Goal: Task Accomplishment & Management: Use online tool/utility

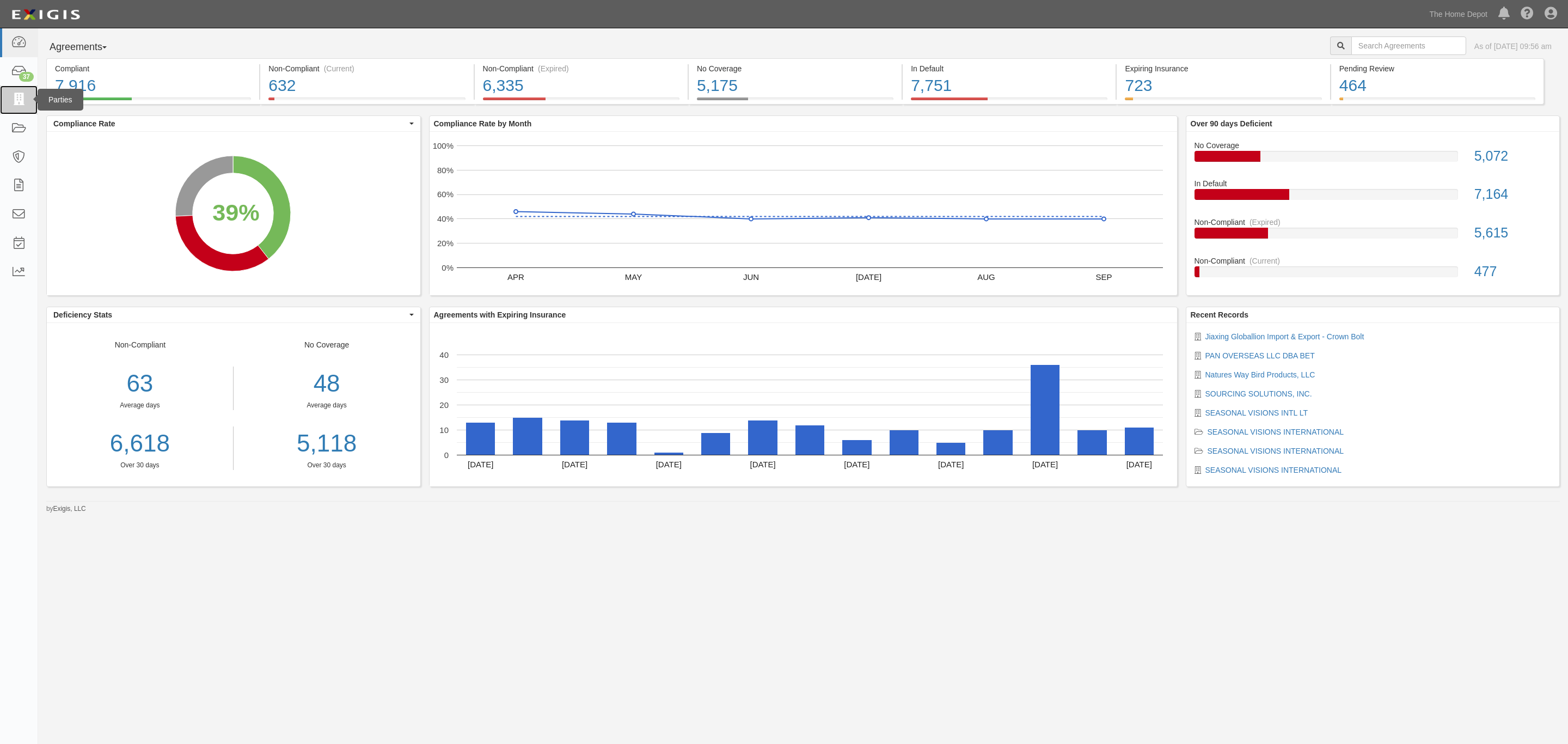
click at [16, 101] on icon at bounding box center [18, 100] width 15 height 13
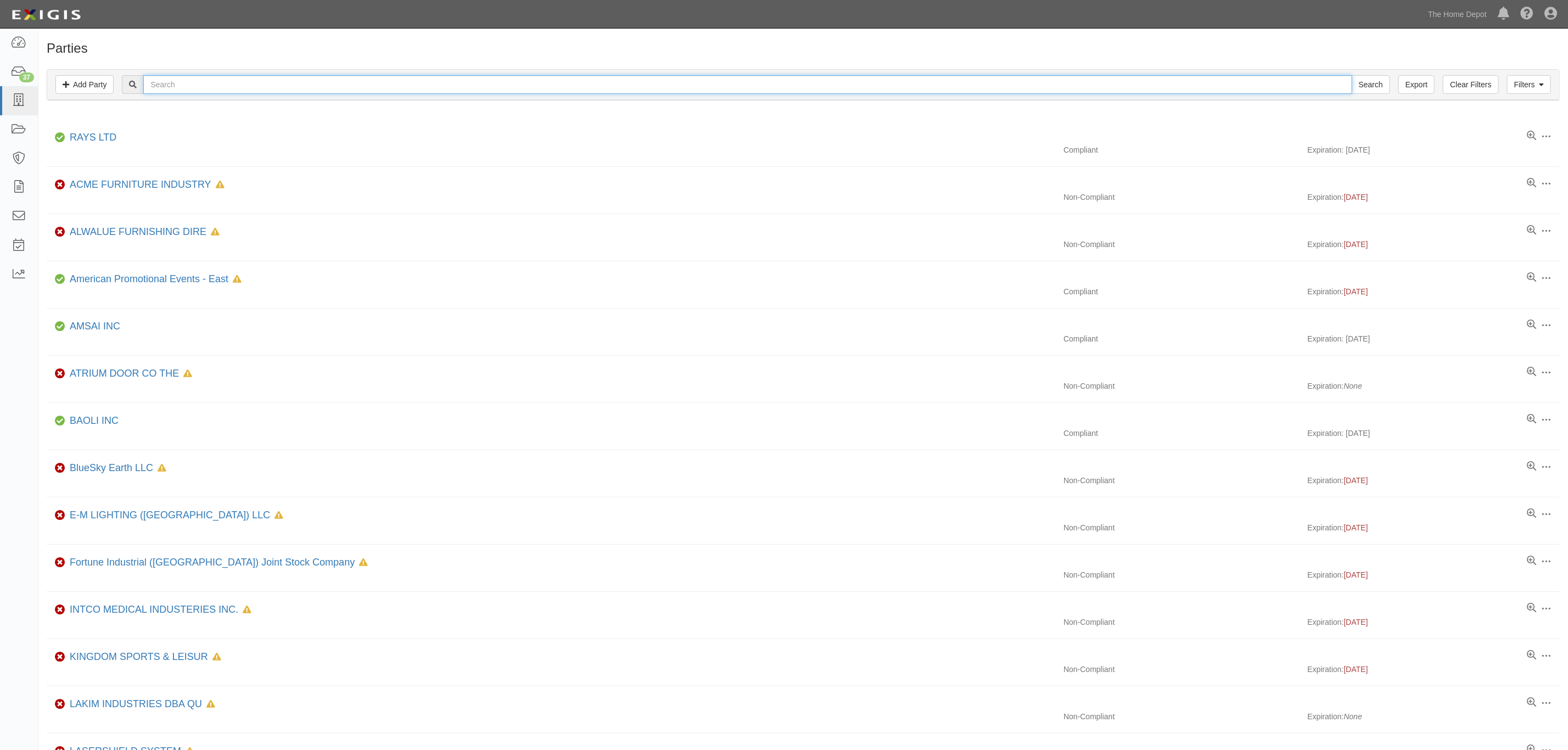
click at [646, 90] on input "text" at bounding box center [747, 85] width 1209 height 18
type input "hang"
click at [1352, 75] on input "Search" at bounding box center [1371, 85] width 39 height 18
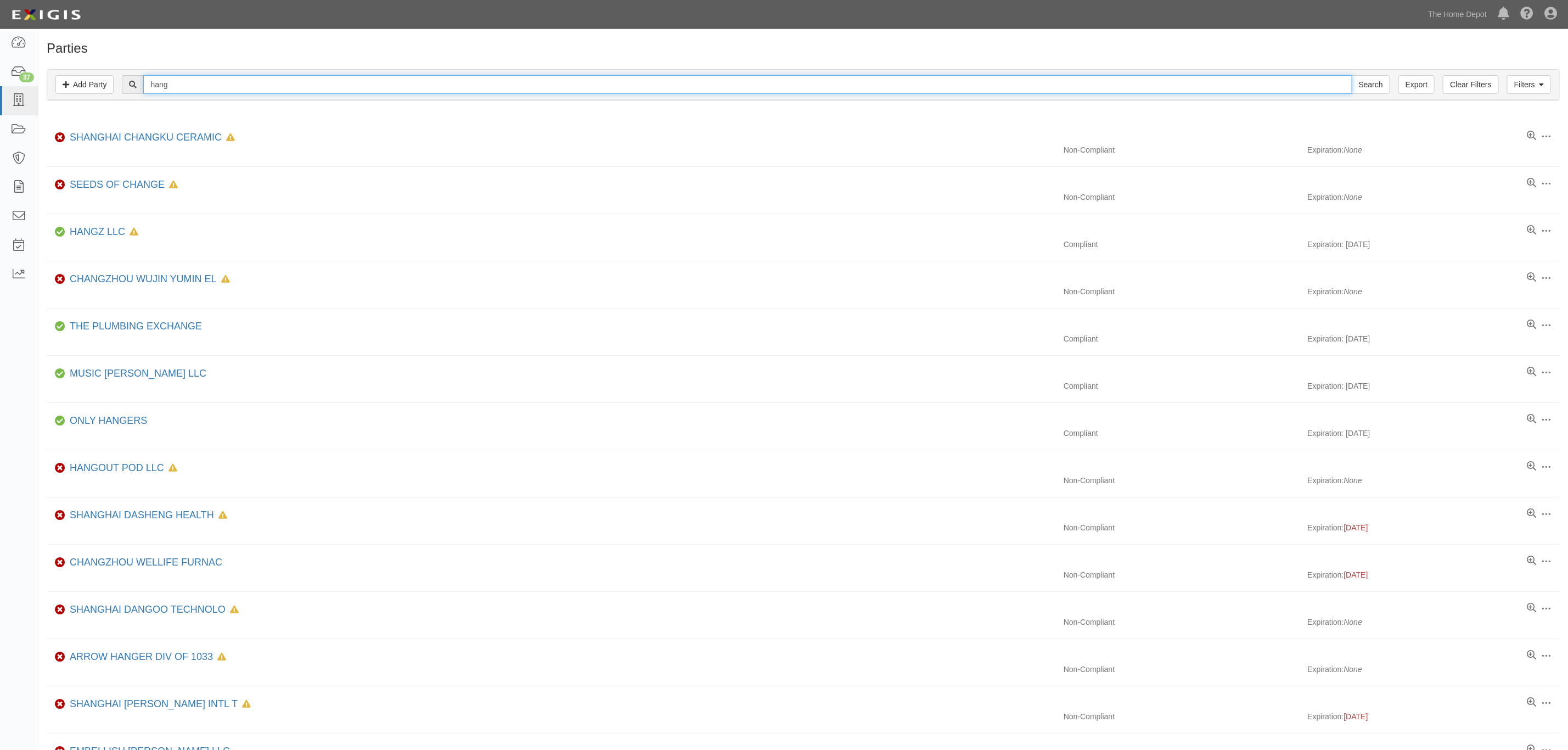
click at [227, 86] on input "hang" at bounding box center [747, 85] width 1209 height 18
type input "hangen"
click at [1352, 75] on input "Search" at bounding box center [1371, 85] width 39 height 18
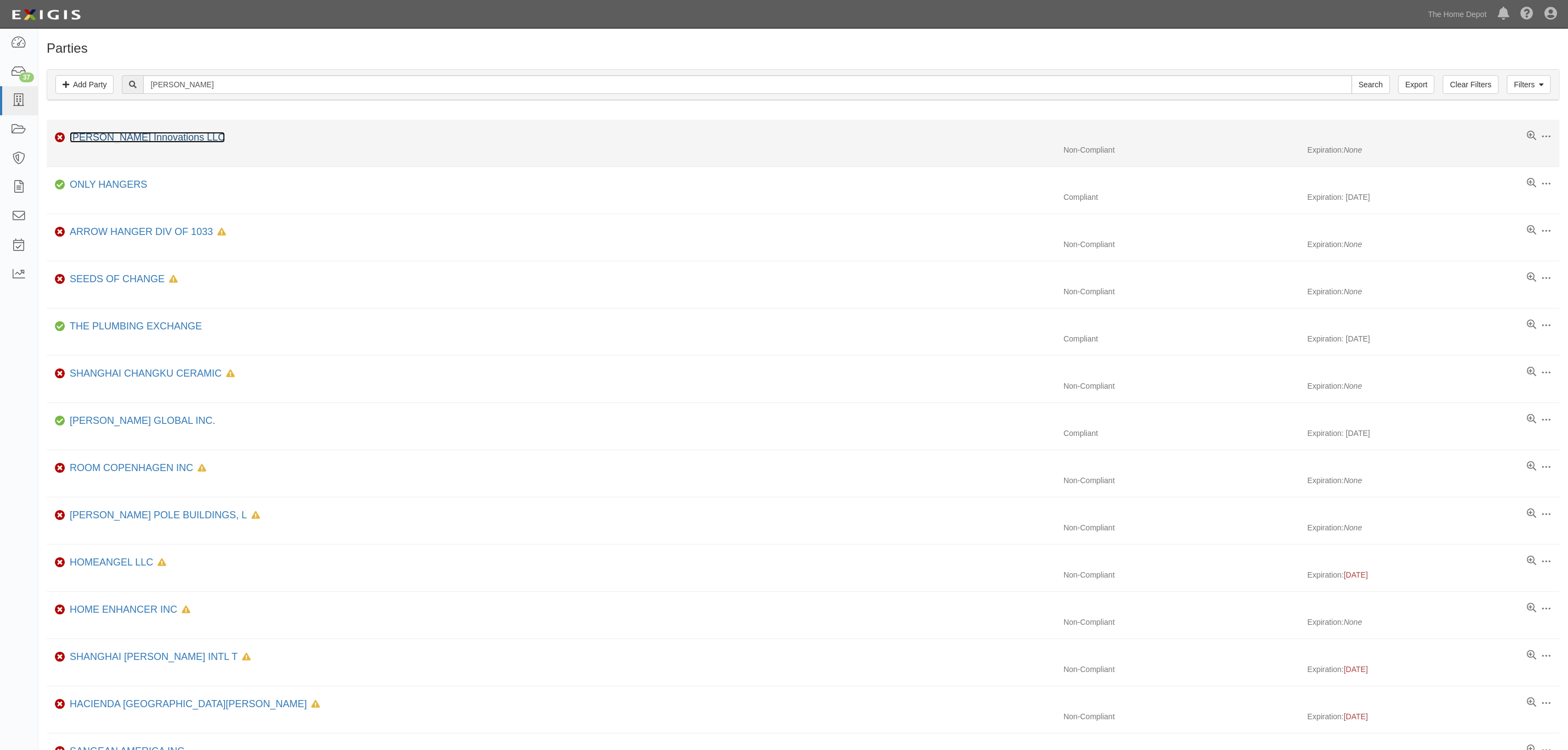
click at [163, 136] on link "Hangen Innovations LLC" at bounding box center [147, 137] width 155 height 11
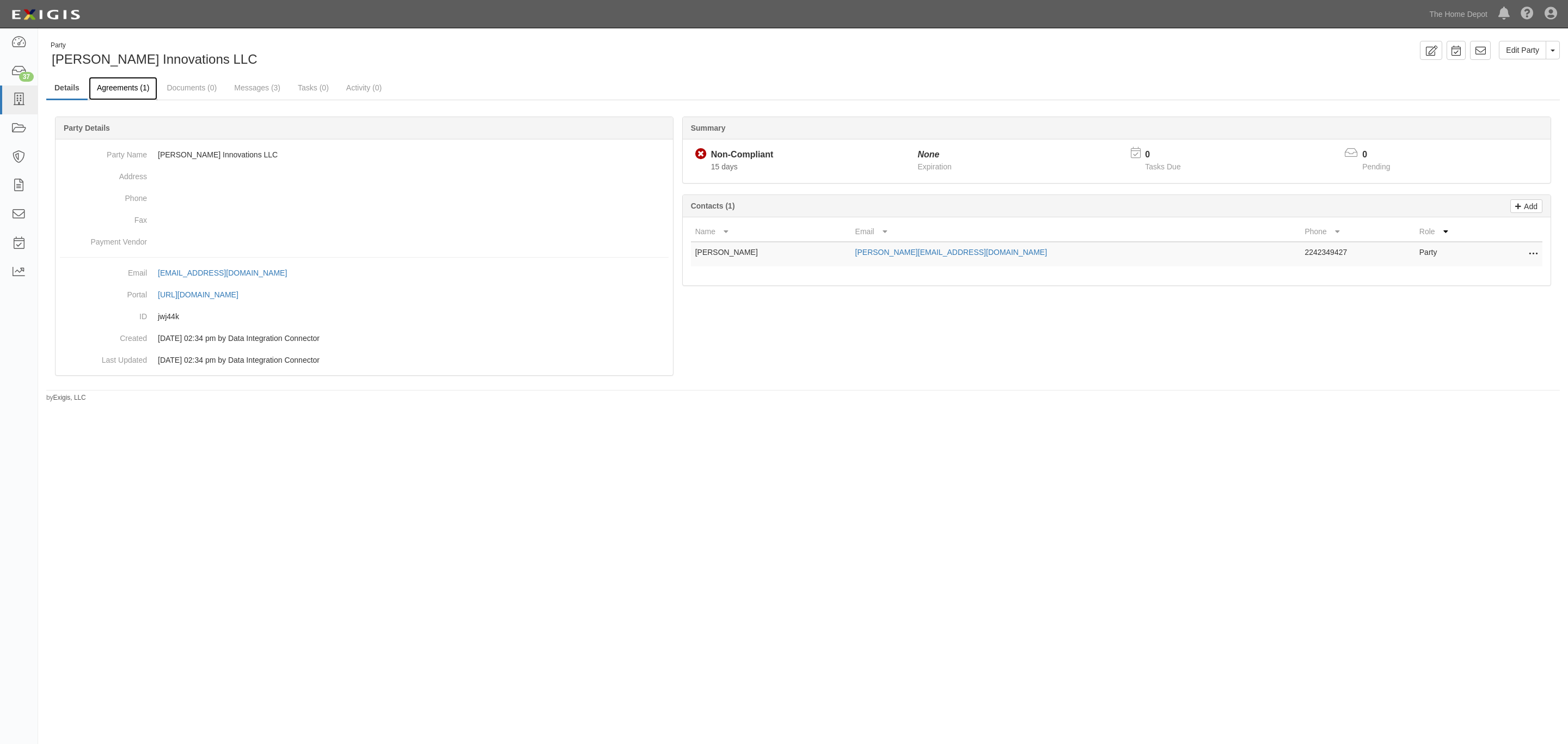
click at [135, 87] on link "Agreements (1)" at bounding box center [123, 88] width 69 height 23
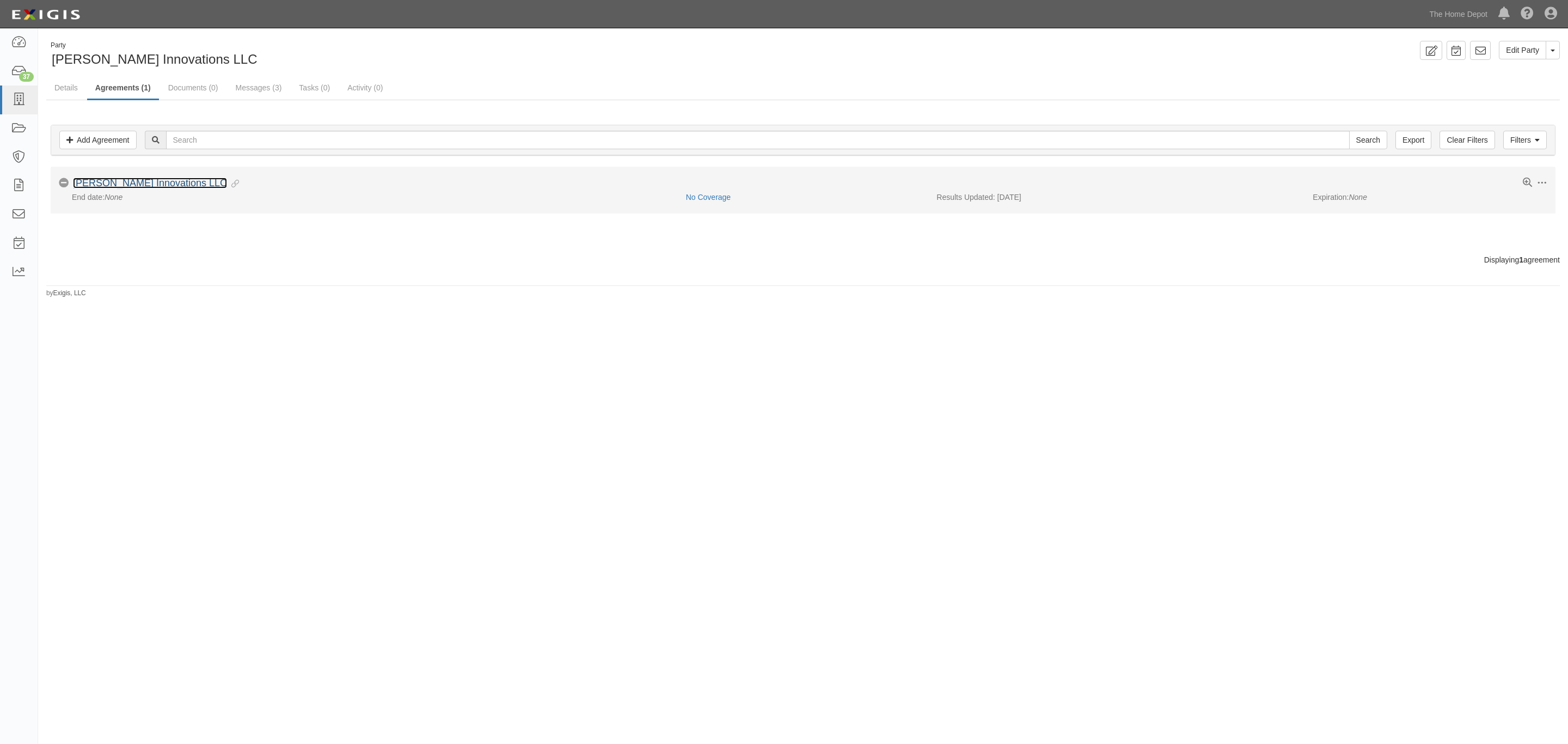
click at [150, 178] on link "[PERSON_NAME] Innovations LLC" at bounding box center [150, 183] width 154 height 11
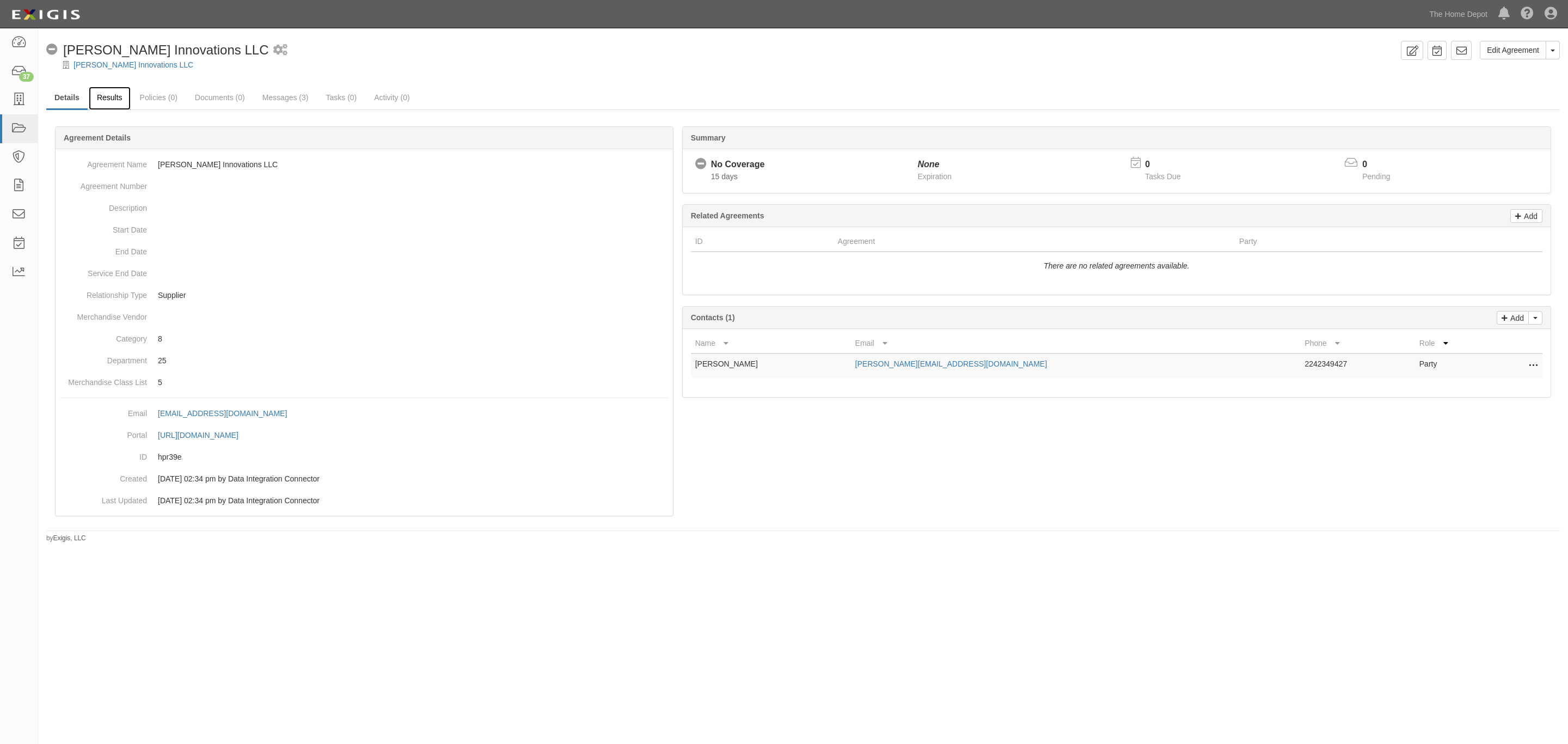
click at [117, 99] on link "Results" at bounding box center [110, 98] width 42 height 23
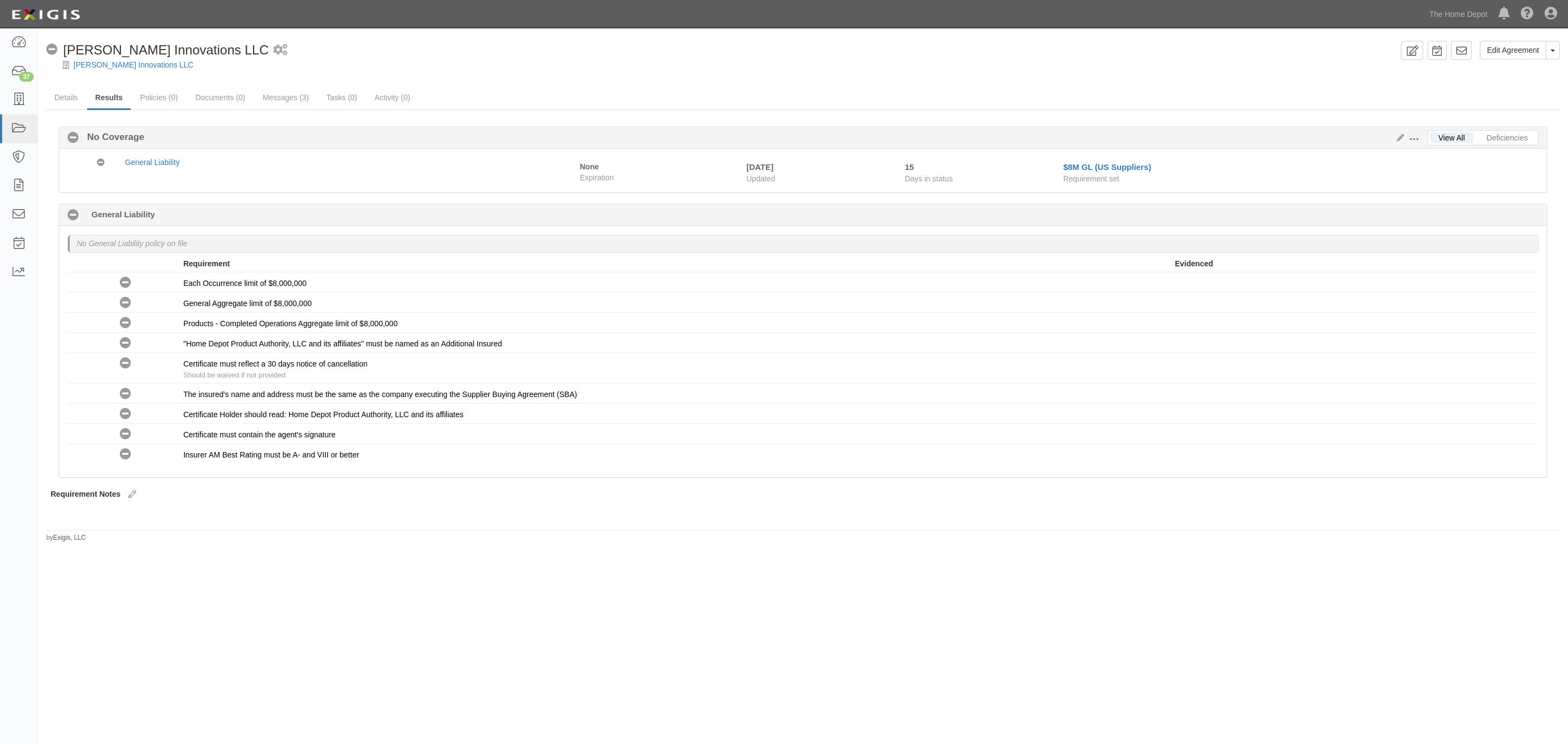
click at [1415, 138] on span at bounding box center [1414, 139] width 10 height 10
click at [1396, 138] on icon at bounding box center [1398, 138] width 12 height 8
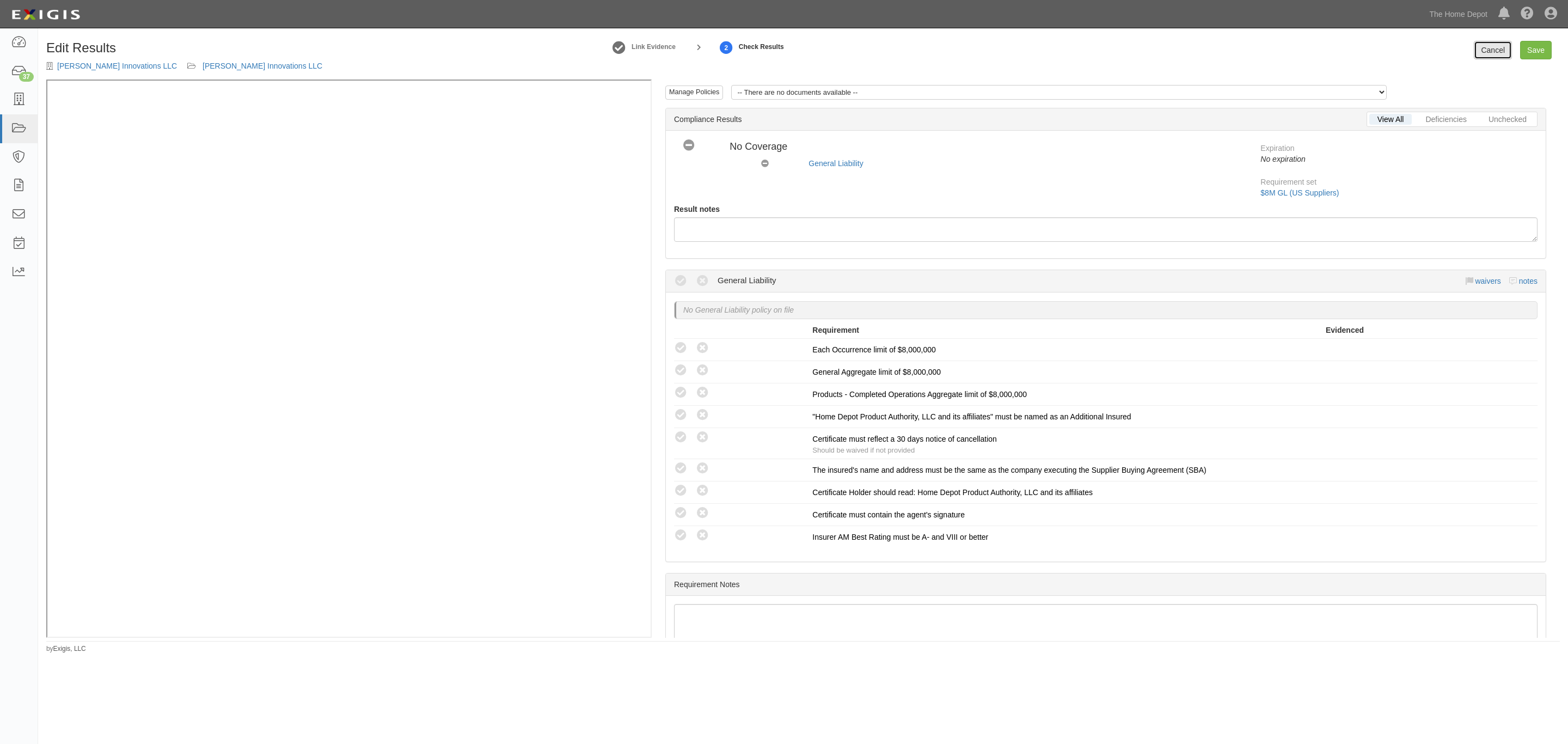
click at [1495, 52] on link "Cancel" at bounding box center [1493, 50] width 38 height 18
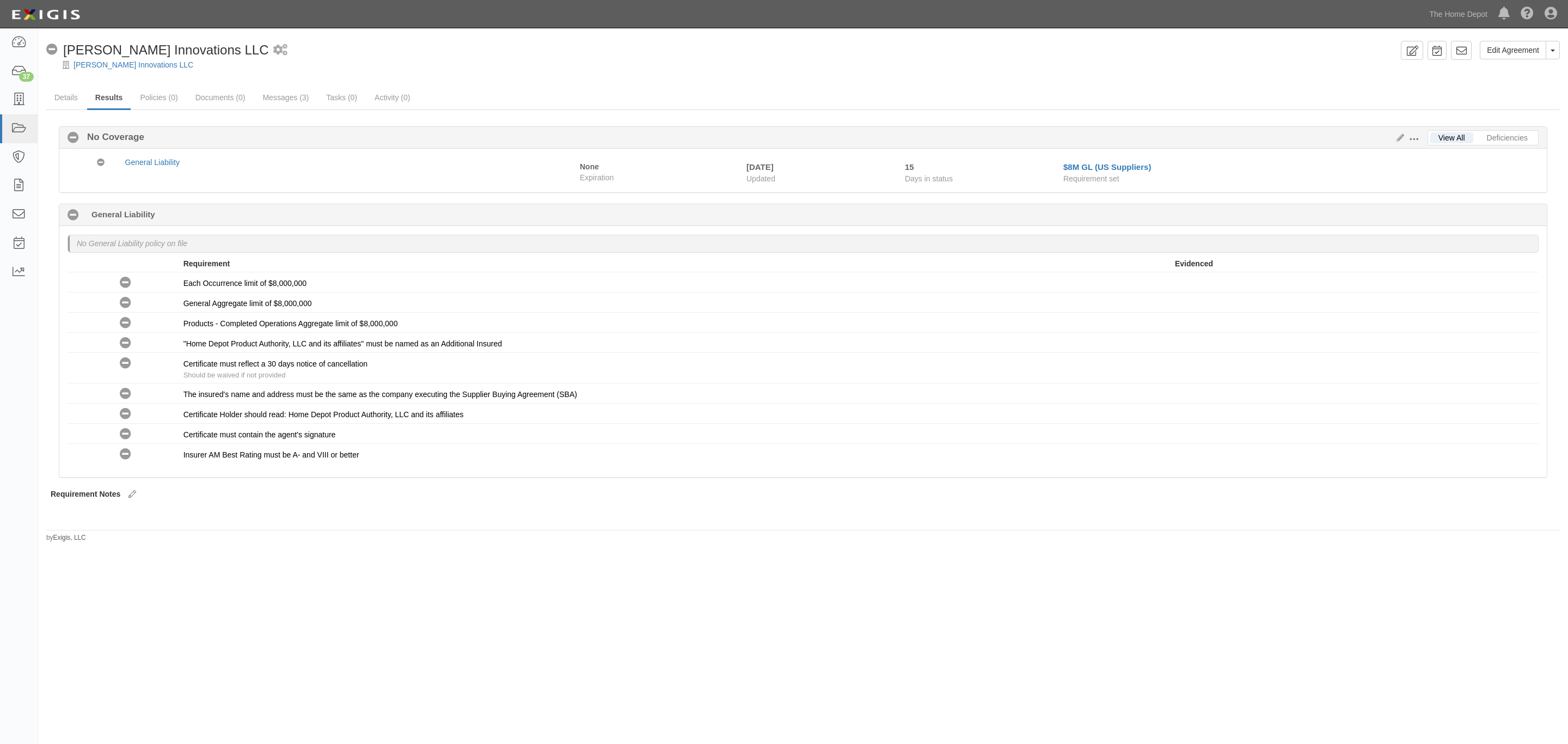
click at [1415, 142] on span at bounding box center [1414, 139] width 10 height 10
click at [1434, 139] on link "Edit Requirements" at bounding box center [1463, 136] width 86 height 19
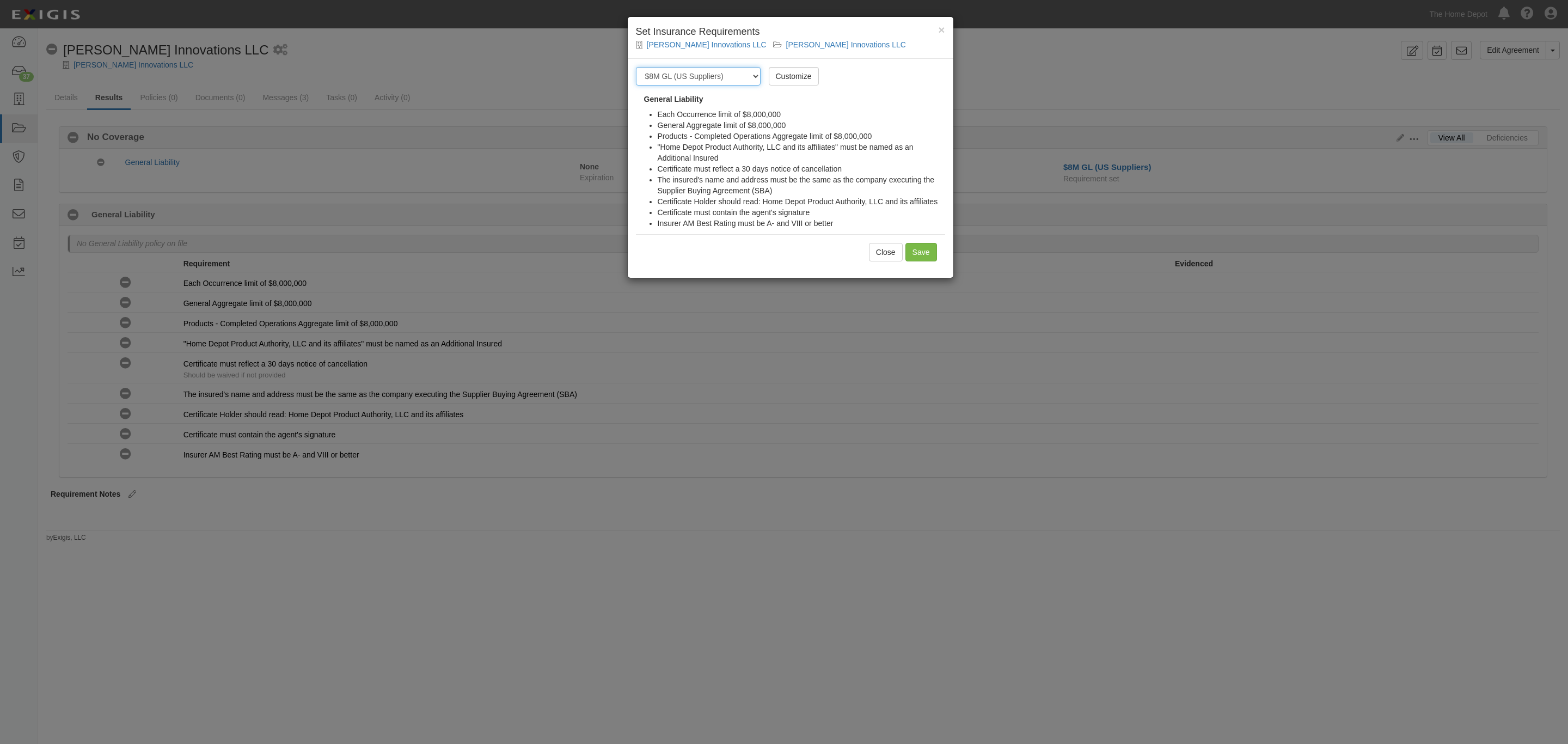
click at [742, 75] on select "-- Select requirement set -- $20M GL (Non-US Suppliers) $20M GL (US Suppliers) …" at bounding box center [698, 76] width 125 height 18
click at [808, 72] on link "Customize" at bounding box center [794, 76] width 50 height 18
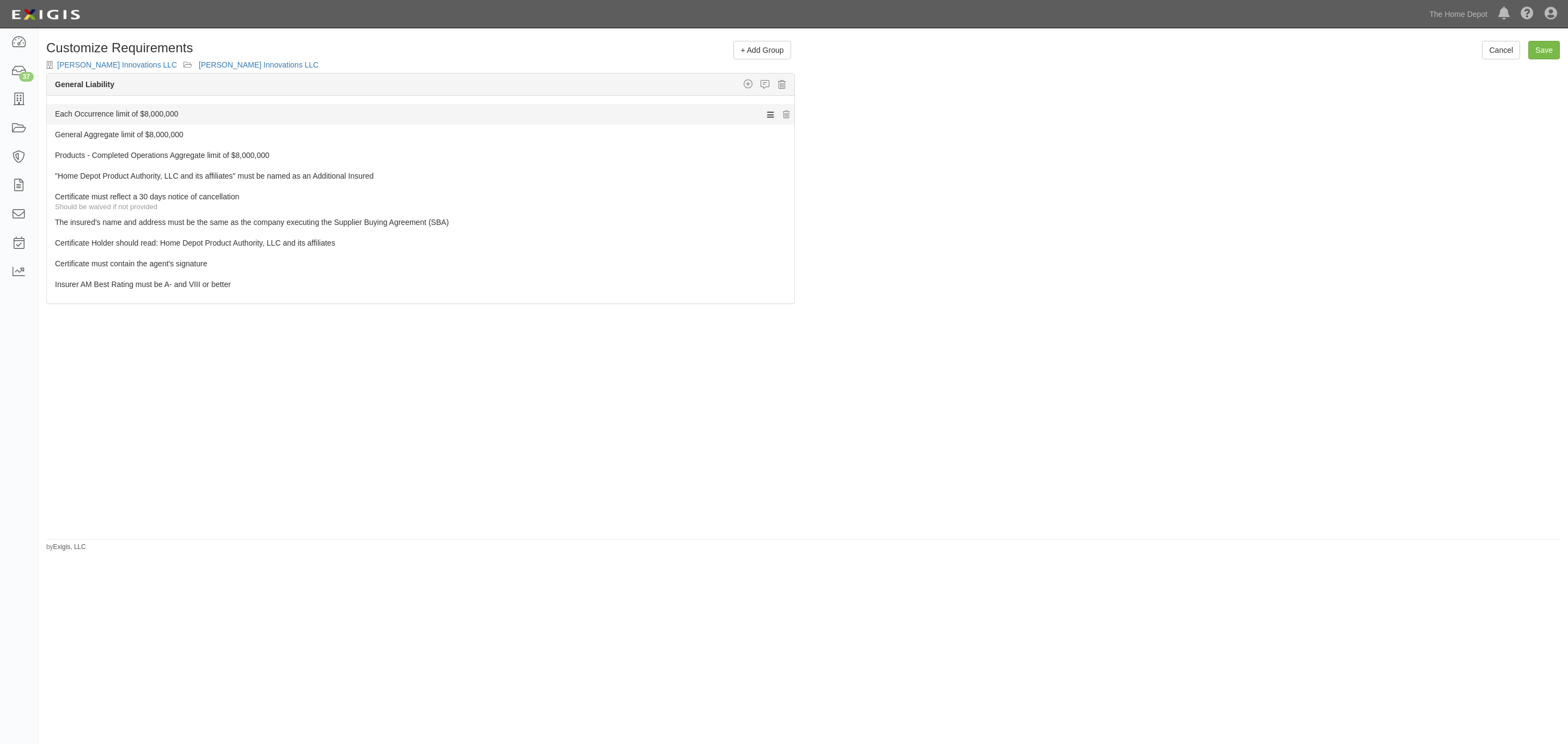
click at [767, 111] on icon at bounding box center [770, 114] width 7 height 10
click at [660, 116] on link "Each Occurrence limit of $8,000,000" at bounding box center [400, 111] width 690 height 15
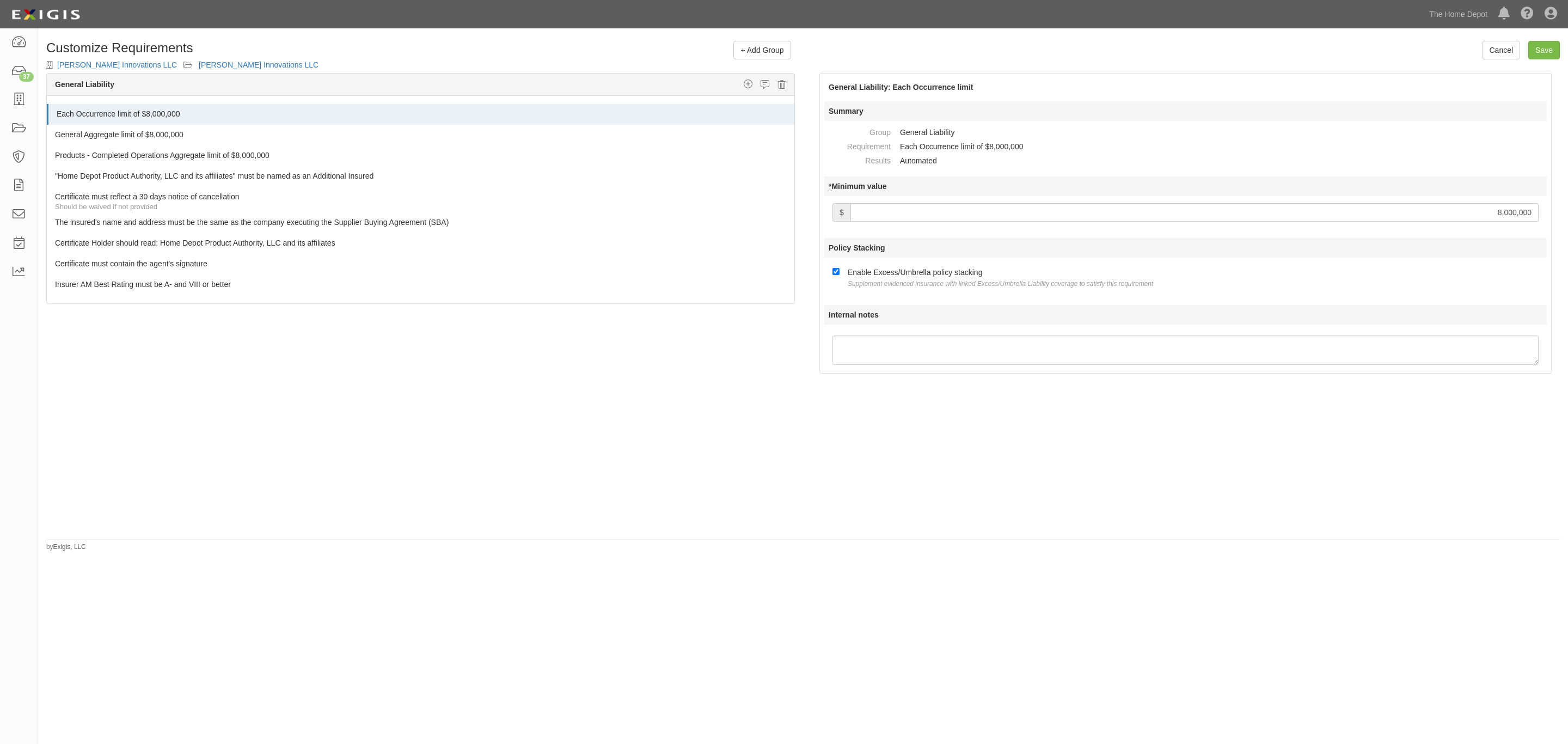
click at [1493, 214] on input "8,000,000" at bounding box center [1194, 212] width 688 height 18
type input "6,000,000"
click at [1426, 419] on div "The requirements in red require changes in order to save. General Liability Add…" at bounding box center [803, 304] width 1530 height 463
click at [695, 137] on link "General Aggregate limit of $8,000,000" at bounding box center [400, 132] width 690 height 15
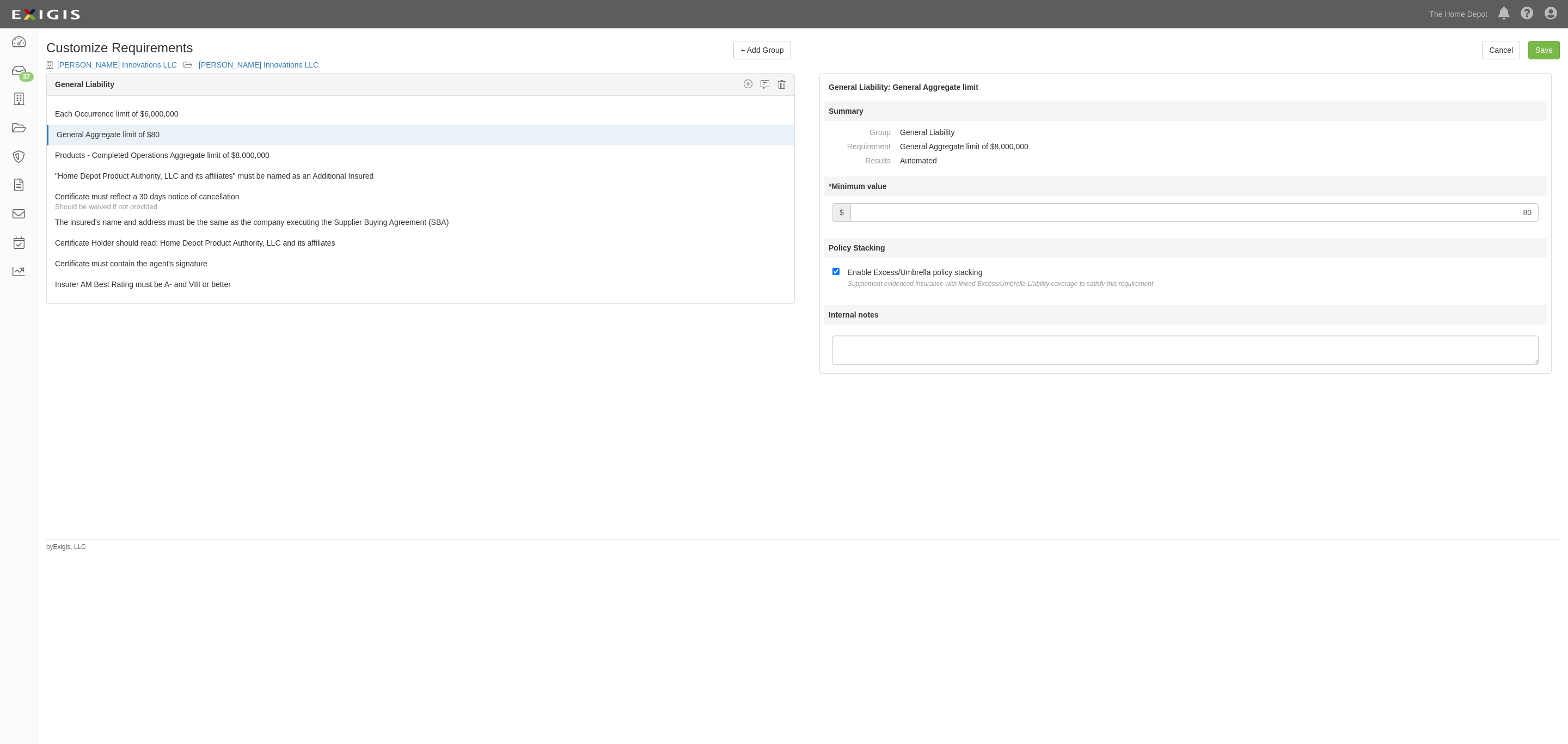
type input "8"
type input "6,000,000"
click at [742, 152] on div "Products - Completed Operations Aggregate limit of $8,000,000" at bounding box center [424, 153] width 740 height 15
click at [767, 160] on icon at bounding box center [770, 156] width 7 height 10
click at [647, 153] on link "Products - Completed Operations Aggregate limit of $8,000,000" at bounding box center [400, 153] width 690 height 15
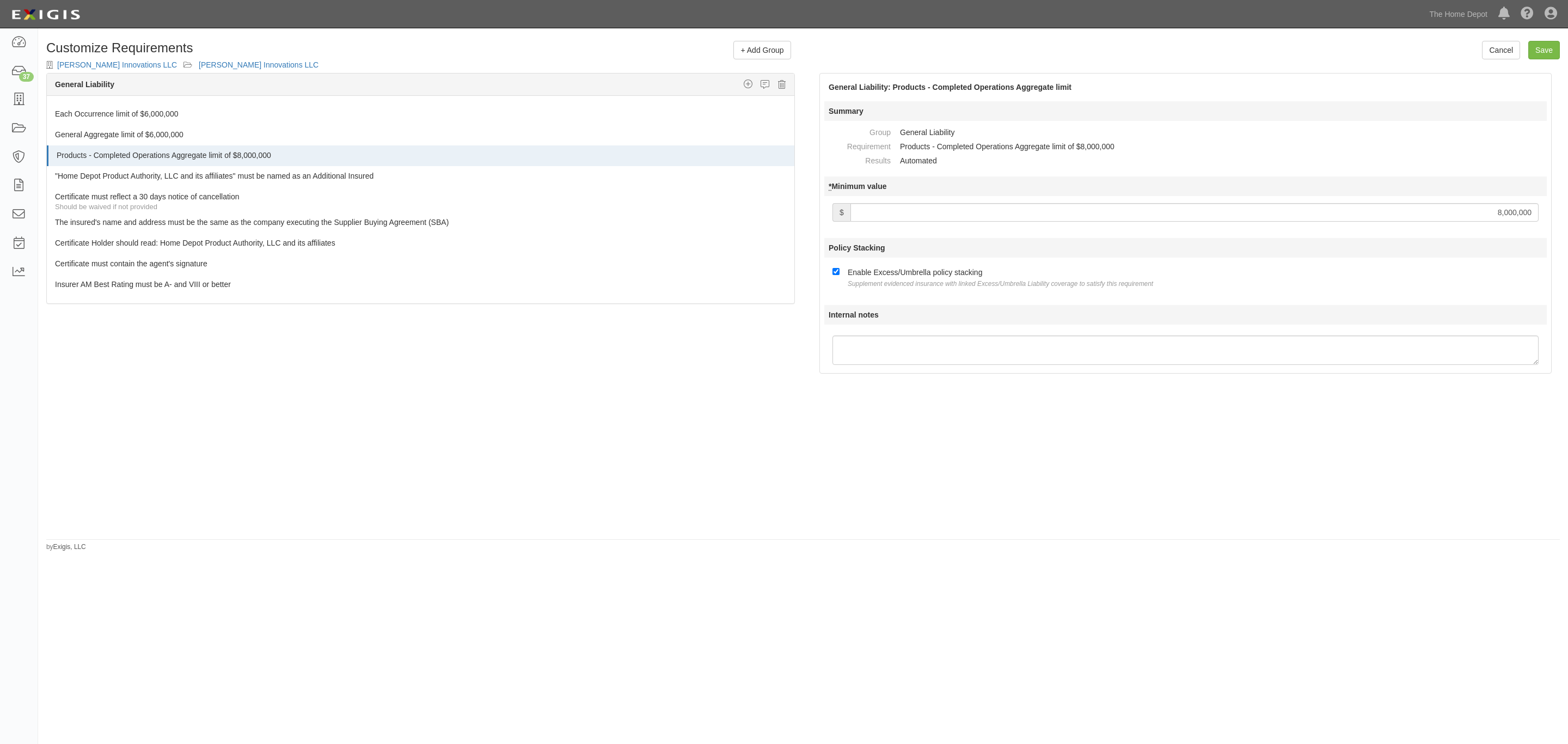
click at [1499, 213] on input "8,000,000" at bounding box center [1194, 212] width 688 height 18
click at [1421, 367] on div "General Liability: Products - Completed Operations Aggregate limit Summary Grou…" at bounding box center [1185, 223] width 732 height 301
click at [1552, 46] on input "Save" at bounding box center [1544, 50] width 32 height 18
type input "6000000"
